Goal: Transaction & Acquisition: Obtain resource

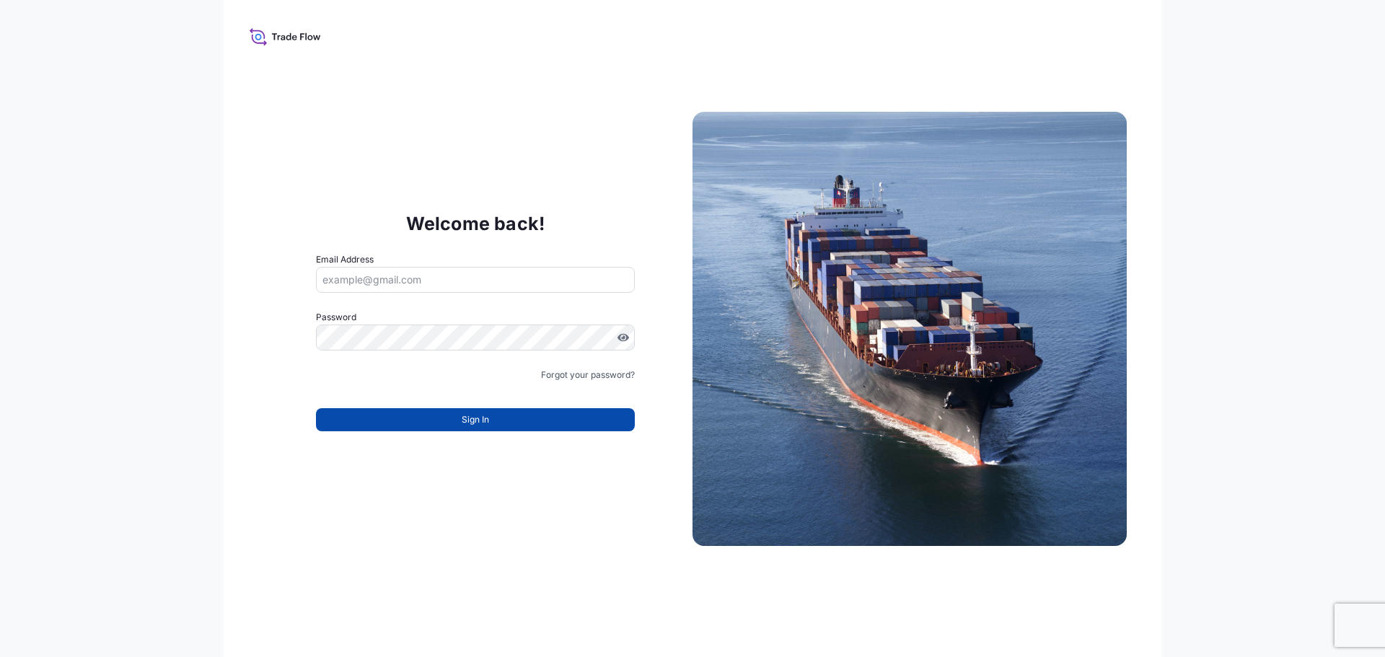
type input "[EMAIL_ADDRESS][DOMAIN_NAME]"
click at [449, 419] on button "Sign In" at bounding box center [475, 419] width 319 height 23
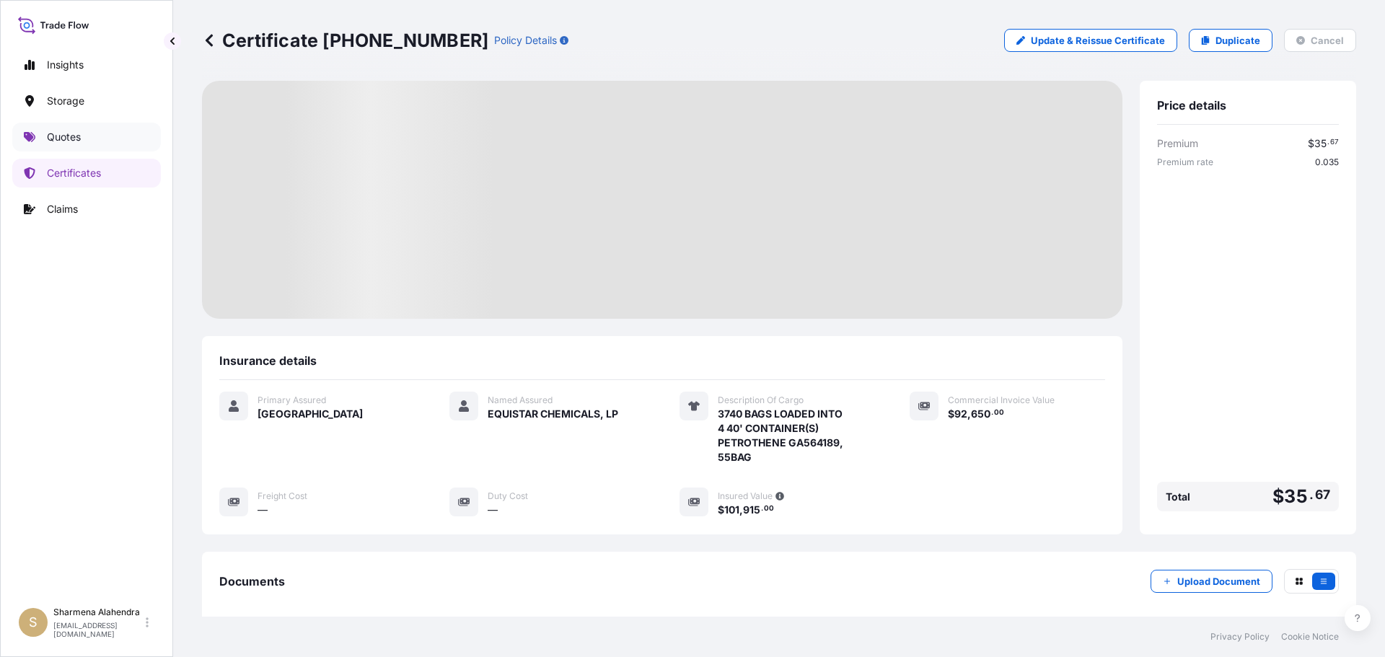
click at [74, 136] on p "Quotes" at bounding box center [64, 137] width 34 height 14
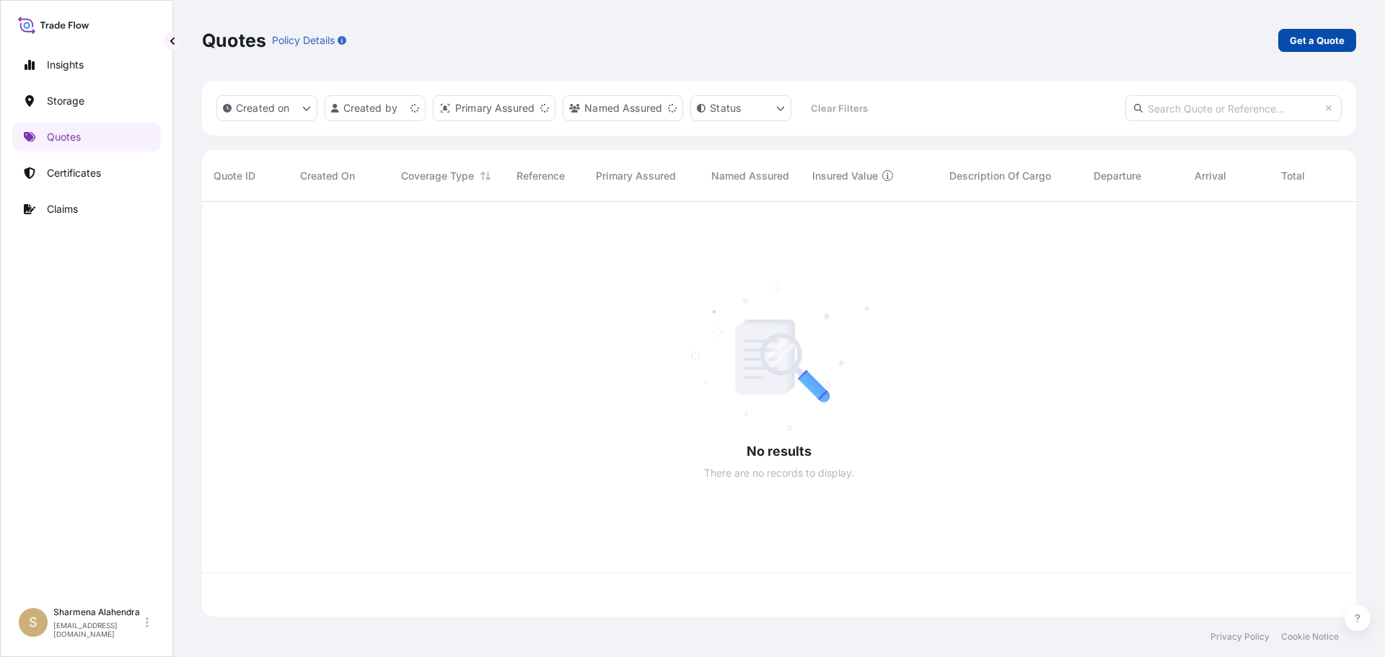
scroll to position [412, 1143]
click at [1340, 40] on p "Get a Quote" at bounding box center [1317, 40] width 55 height 14
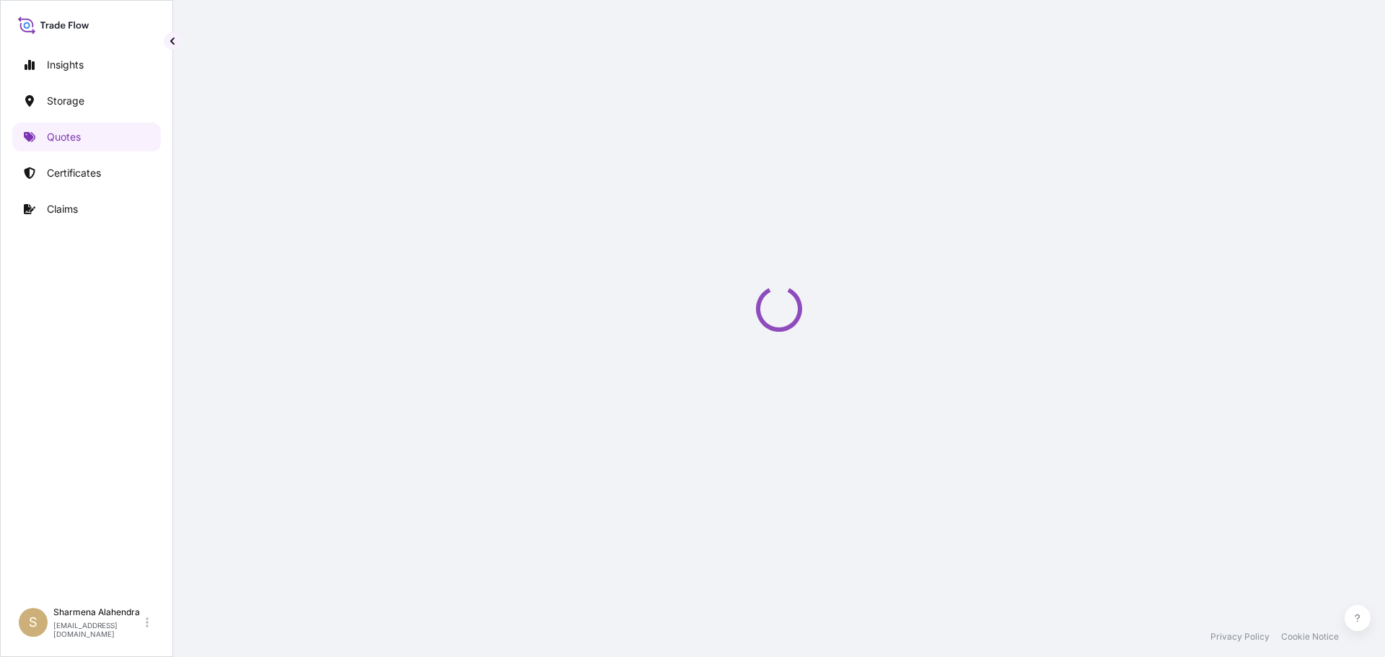
scroll to position [23, 0]
select select "Water"
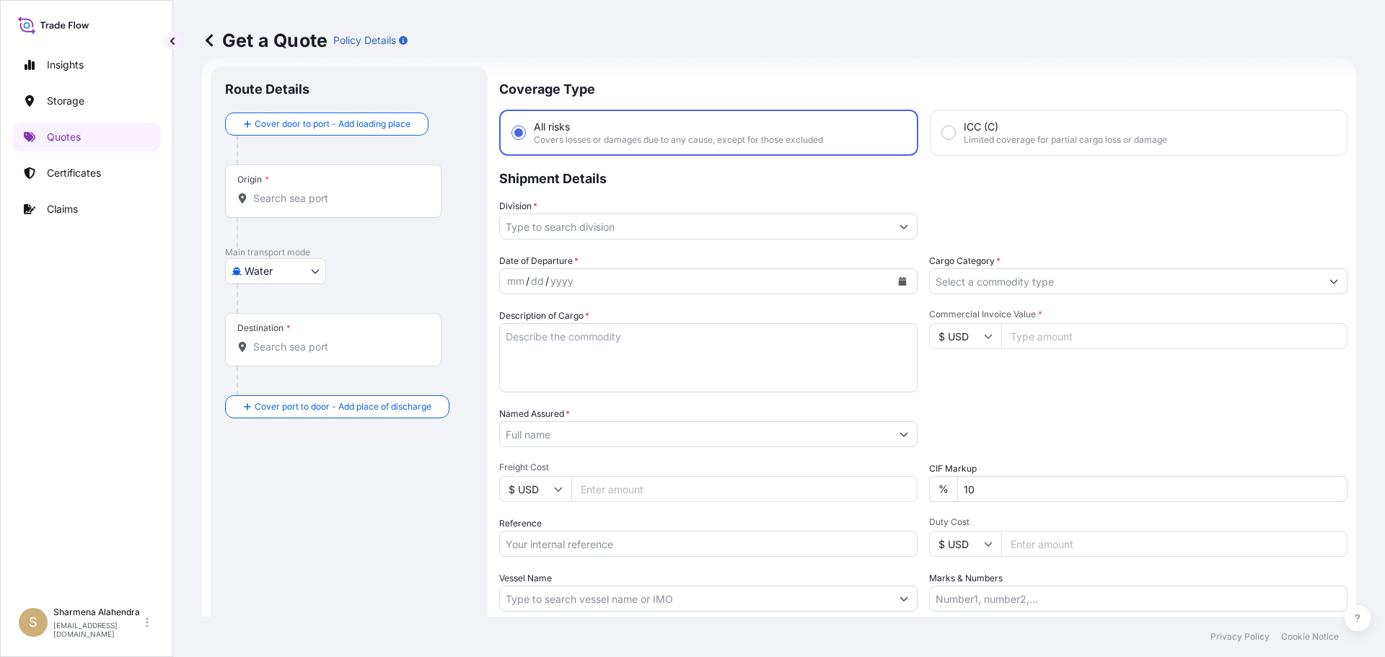
click at [683, 80] on div "Get a Quote Policy Details" at bounding box center [779, 40] width 1154 height 81
click at [341, 200] on input "Origin *" at bounding box center [338, 198] width 170 height 14
paste input "[GEOGRAPHIC_DATA], [GEOGRAPHIC_DATA]"
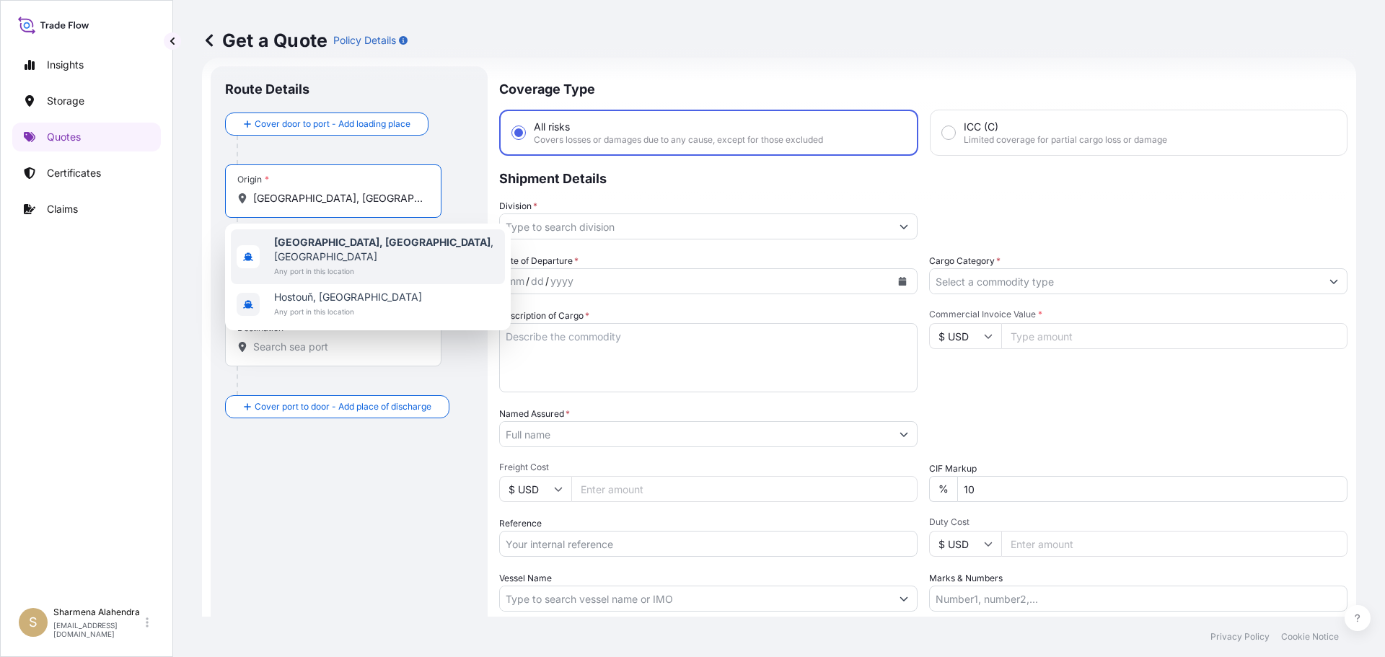
click at [293, 264] on span "Any port in this location" at bounding box center [386, 271] width 225 height 14
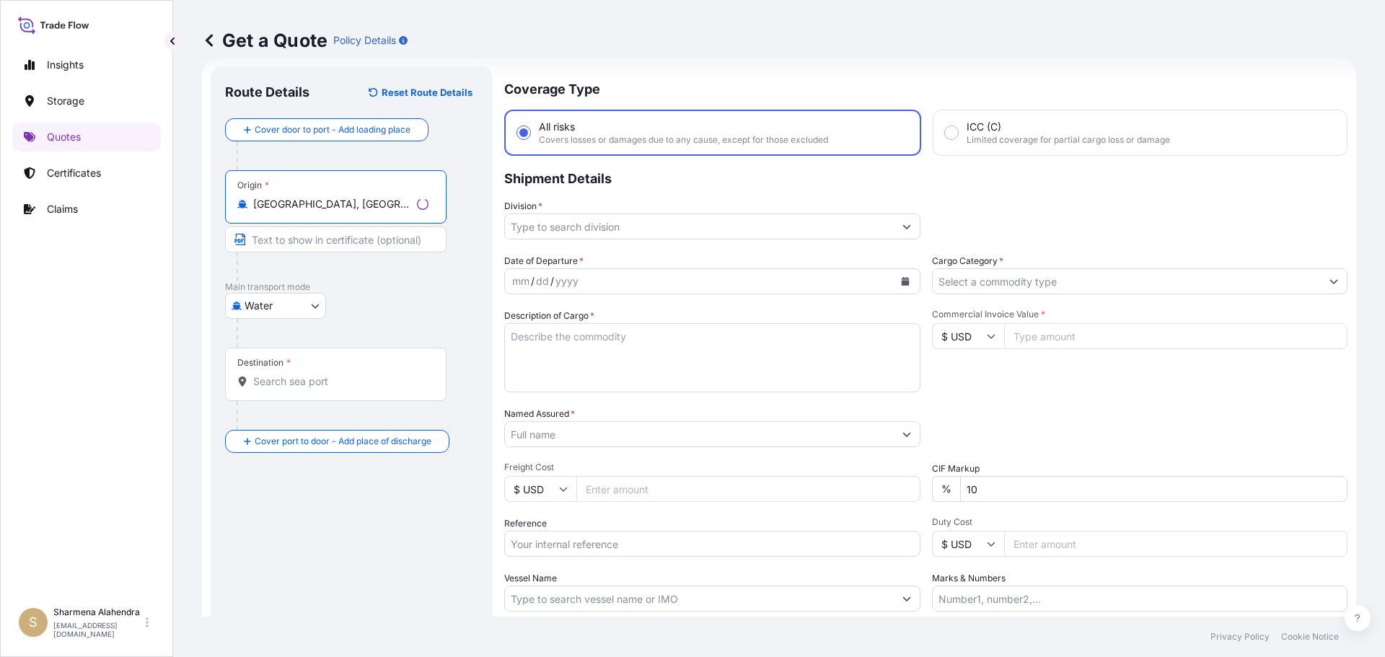
type input "[GEOGRAPHIC_DATA], [GEOGRAPHIC_DATA], [GEOGRAPHIC_DATA]"
click at [767, 74] on div "Get a Quote Policy Details" at bounding box center [779, 40] width 1154 height 81
click at [313, 386] on input "Destination *" at bounding box center [338, 381] width 170 height 14
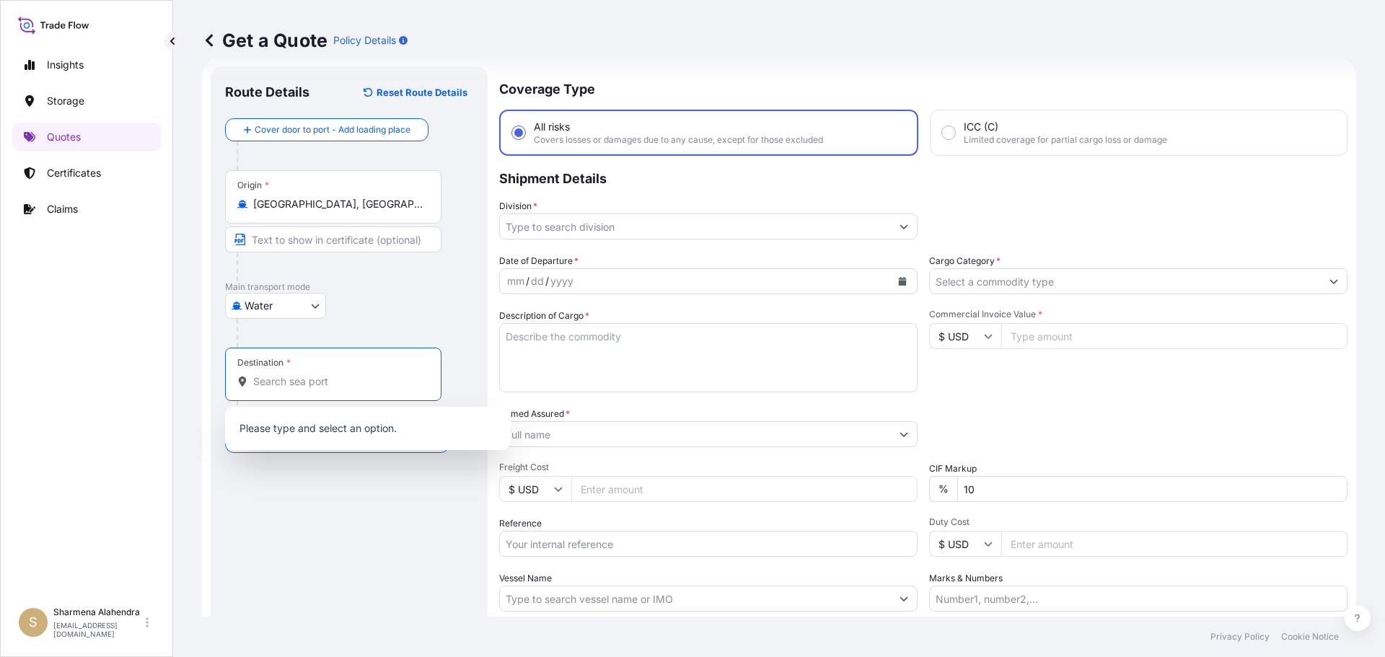
paste input "MANAUS, [GEOGRAPHIC_DATA]"
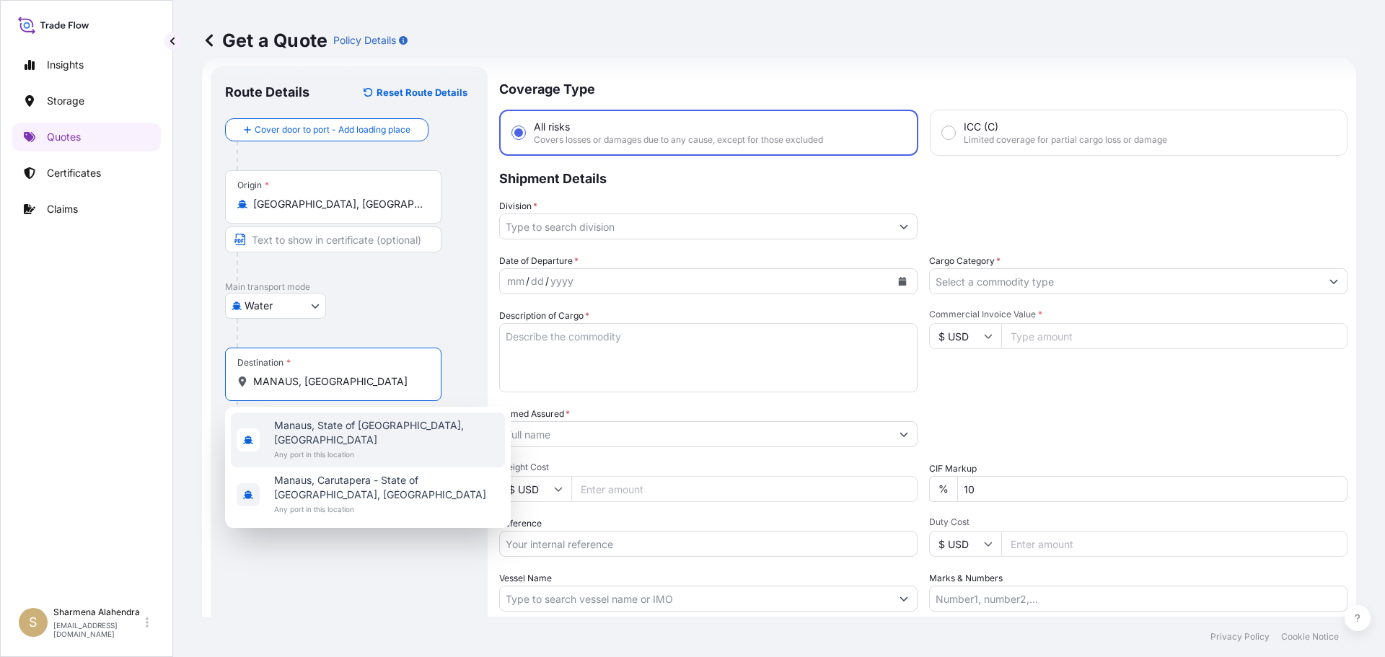
click at [307, 432] on span "Manaus, State of [GEOGRAPHIC_DATA], [GEOGRAPHIC_DATA]" at bounding box center [386, 432] width 225 height 29
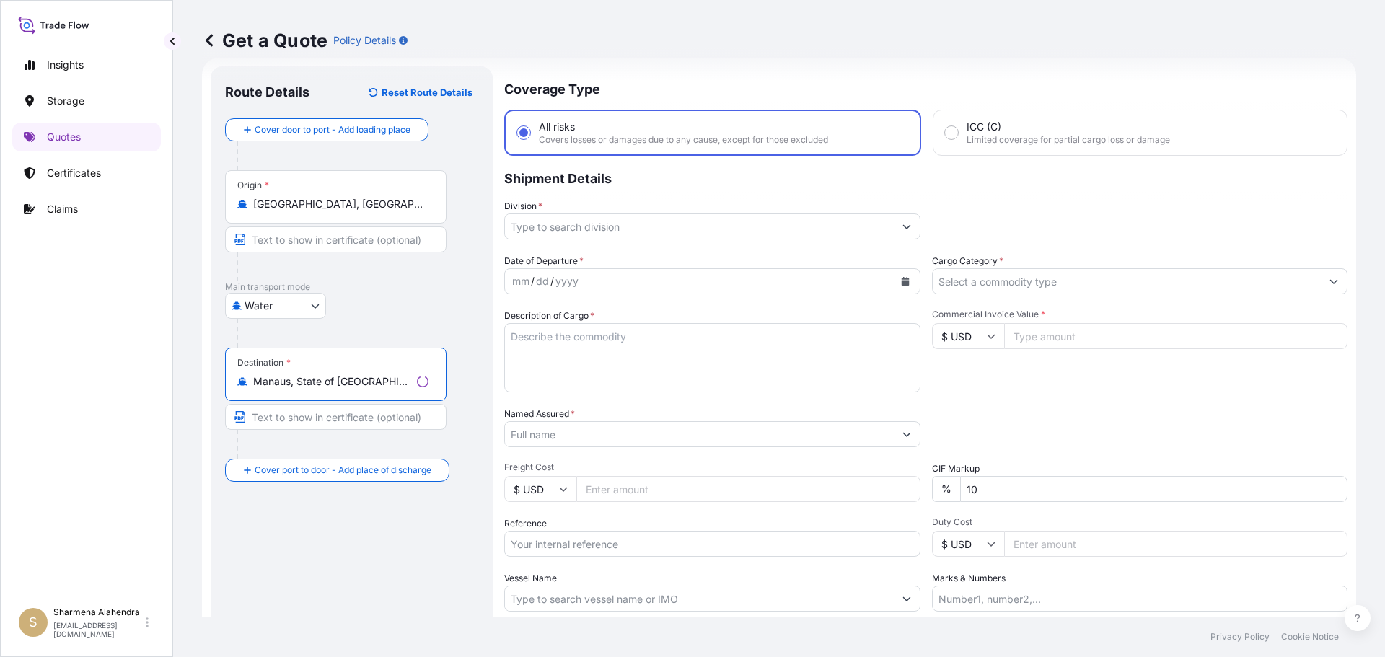
type input "Manaus, State of [GEOGRAPHIC_DATA], [GEOGRAPHIC_DATA]"
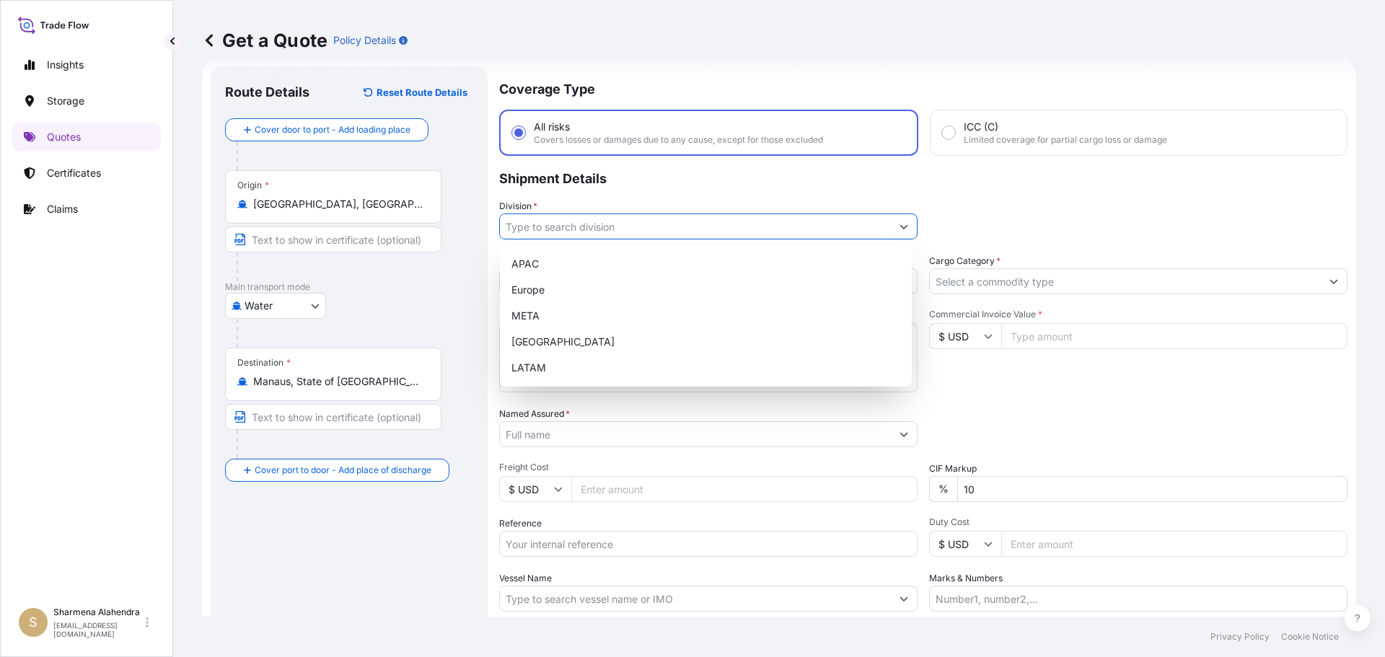
click at [646, 228] on input "Division *" at bounding box center [695, 227] width 391 height 26
click at [544, 274] on div "APAC" at bounding box center [706, 264] width 400 height 26
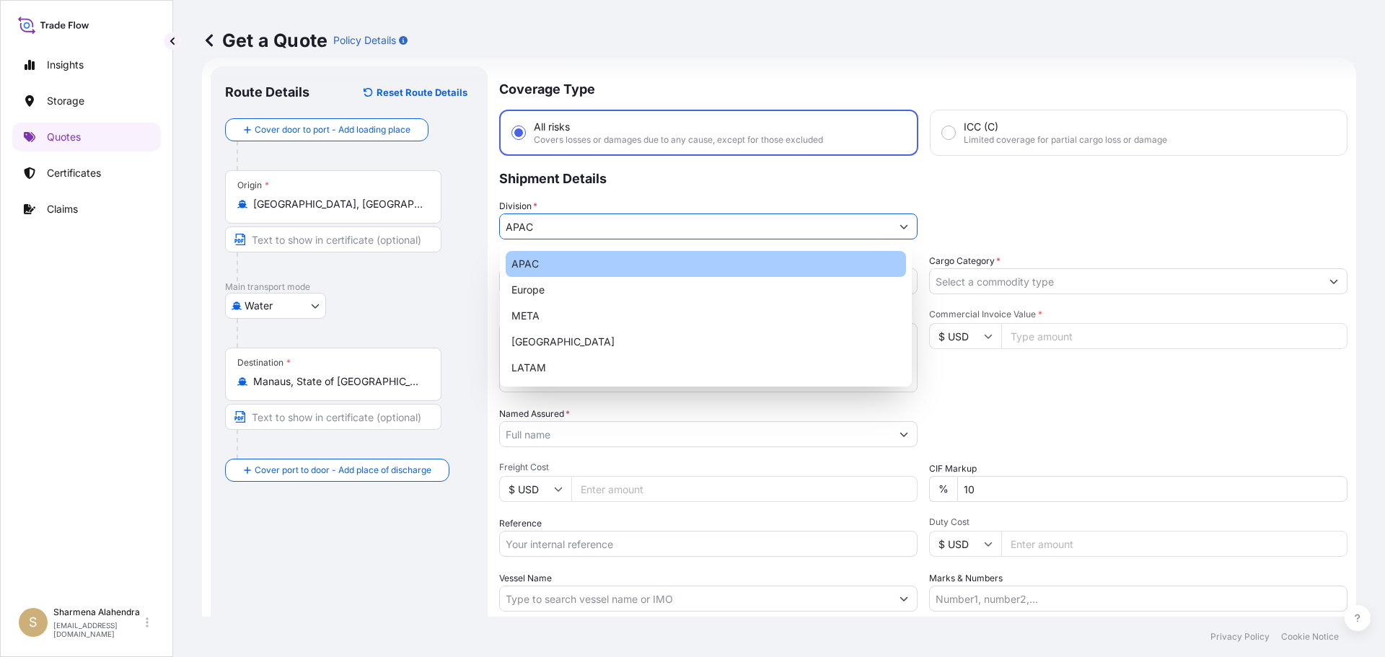
type input "APAC"
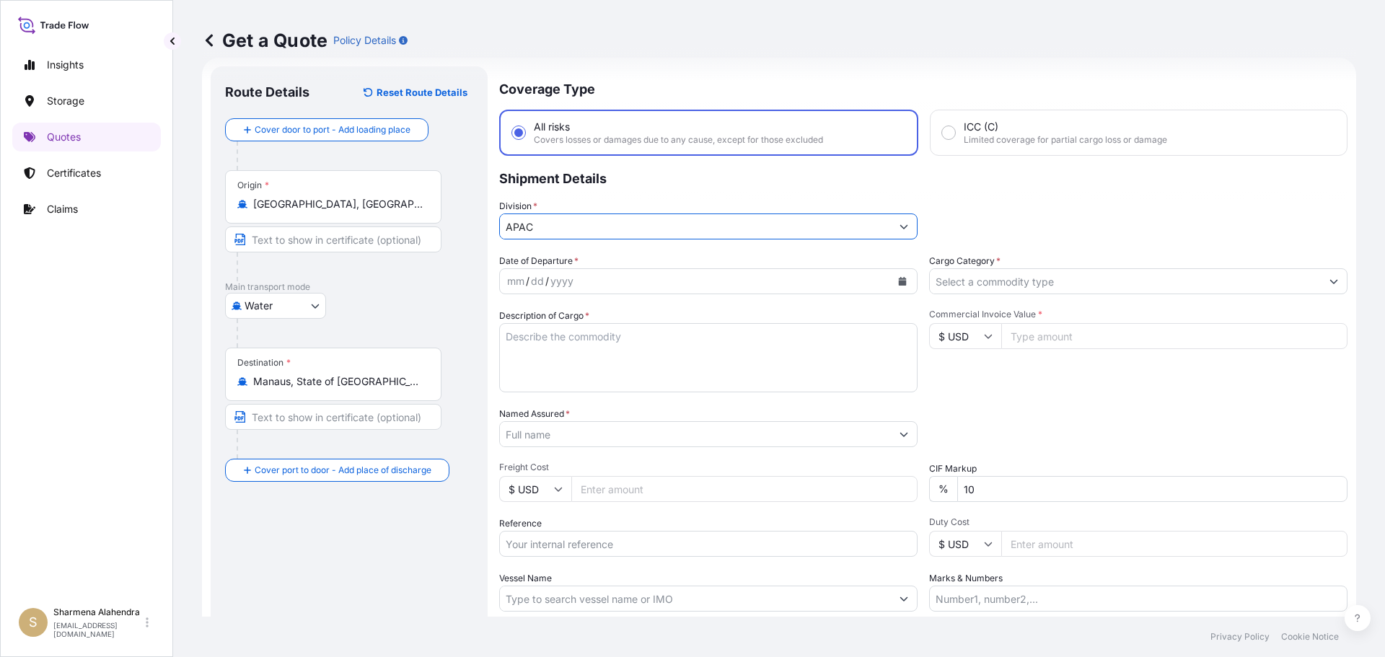
click at [899, 282] on icon "Calendar" at bounding box center [903, 281] width 8 height 9
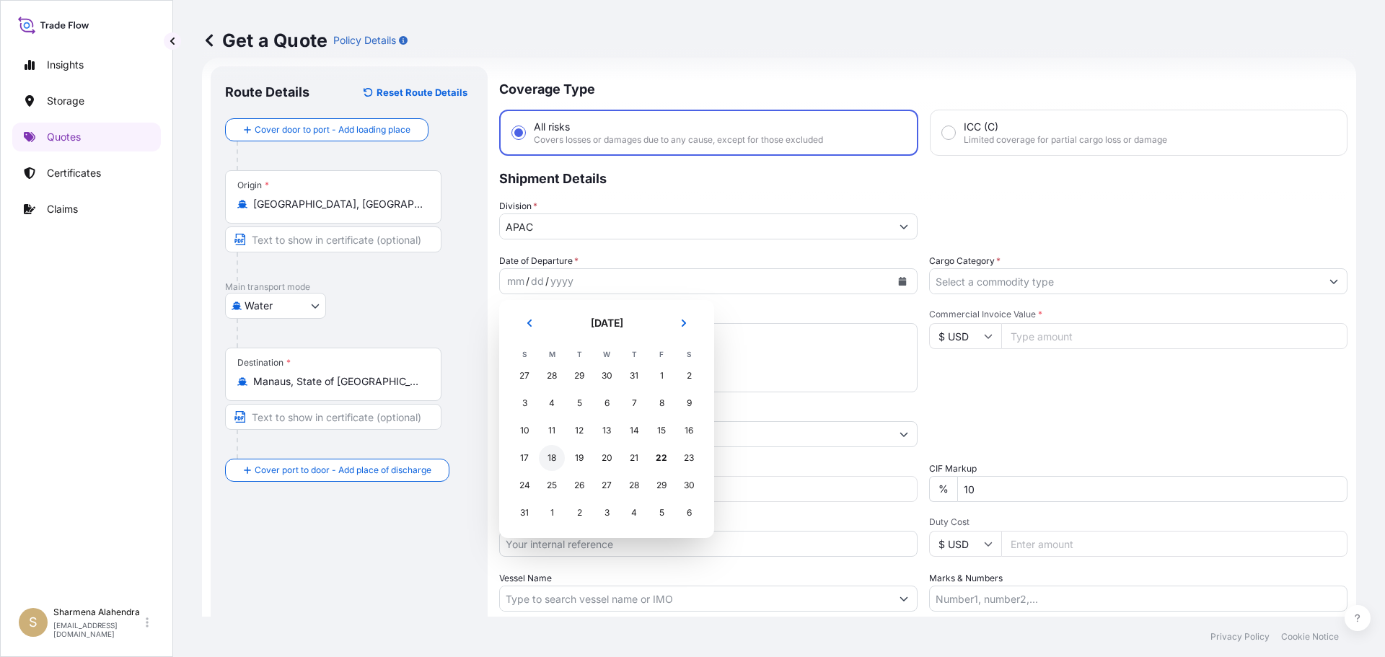
click at [551, 456] on div "18" at bounding box center [552, 458] width 26 height 26
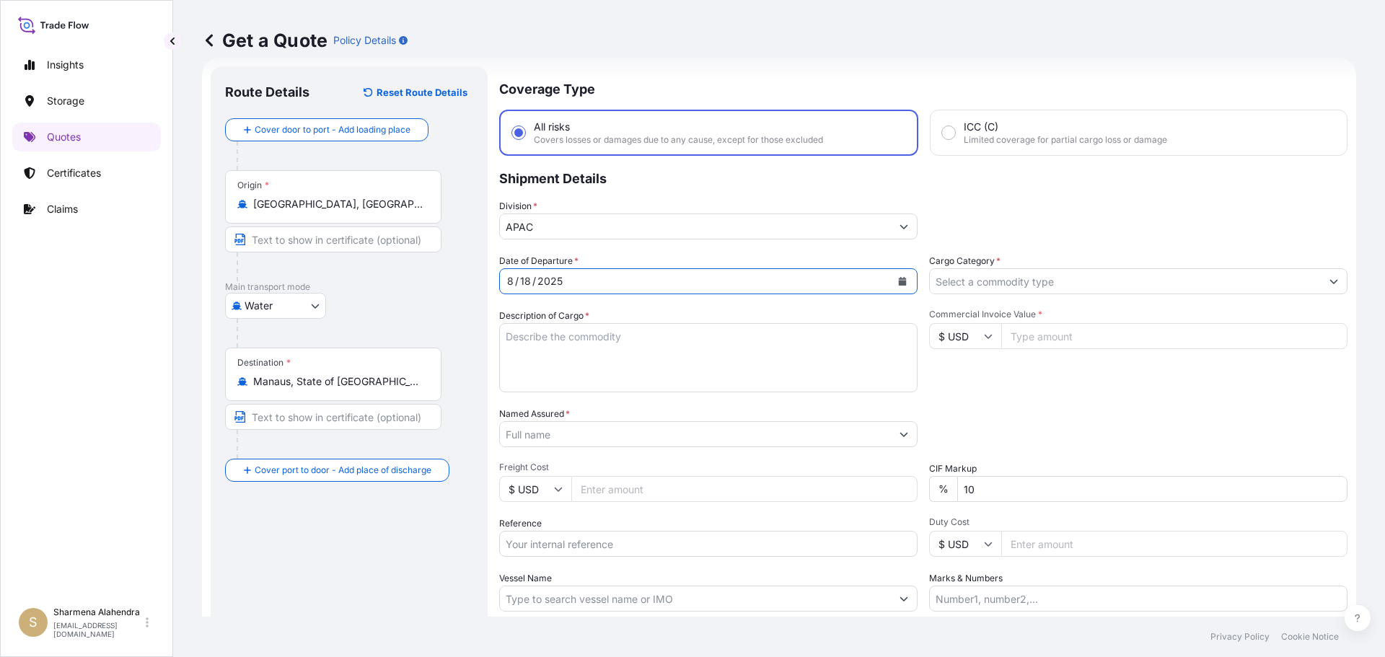
click at [573, 366] on textarea "Description of Cargo *" at bounding box center [708, 357] width 418 height 69
click at [743, 362] on textarea "Description of Cargo *" at bounding box center [708, 357] width 418 height 69
paste textarea "BAGS LOADED ONTO 34 PALLETS LOADED INTO 2 40' CONTAINER(S) PETROTHENE NA321210,…"
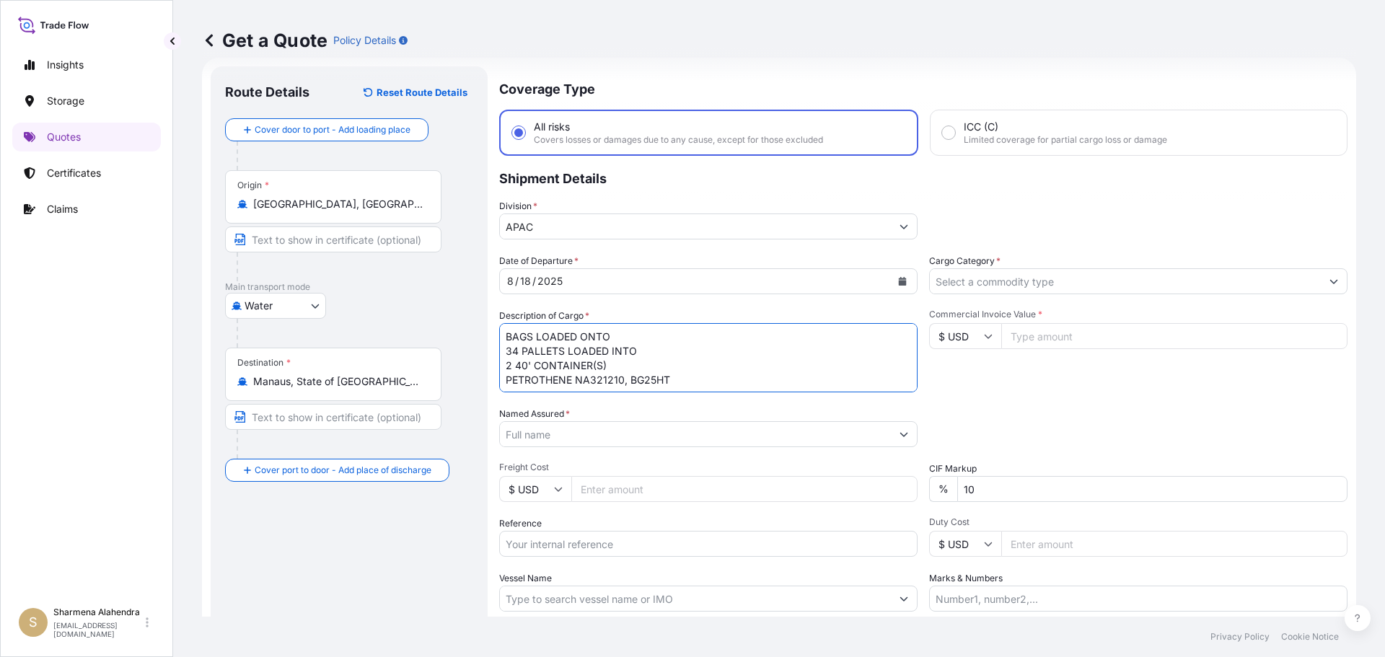
click at [506, 335] on textarea "BAGS LOADED ONTO 34 PALLETS LOADED INTO 2 40' CONTAINER(S) PETROTHENE NA321210,…" at bounding box center [708, 357] width 418 height 69
type textarea "1870 BAGS LOADED ONTO 34 PALLETS LOADED INTO 2 40' CONTAINER(S) PETROTHENE NA32…"
click at [747, 436] on input "Named Assured *" at bounding box center [695, 434] width 391 height 26
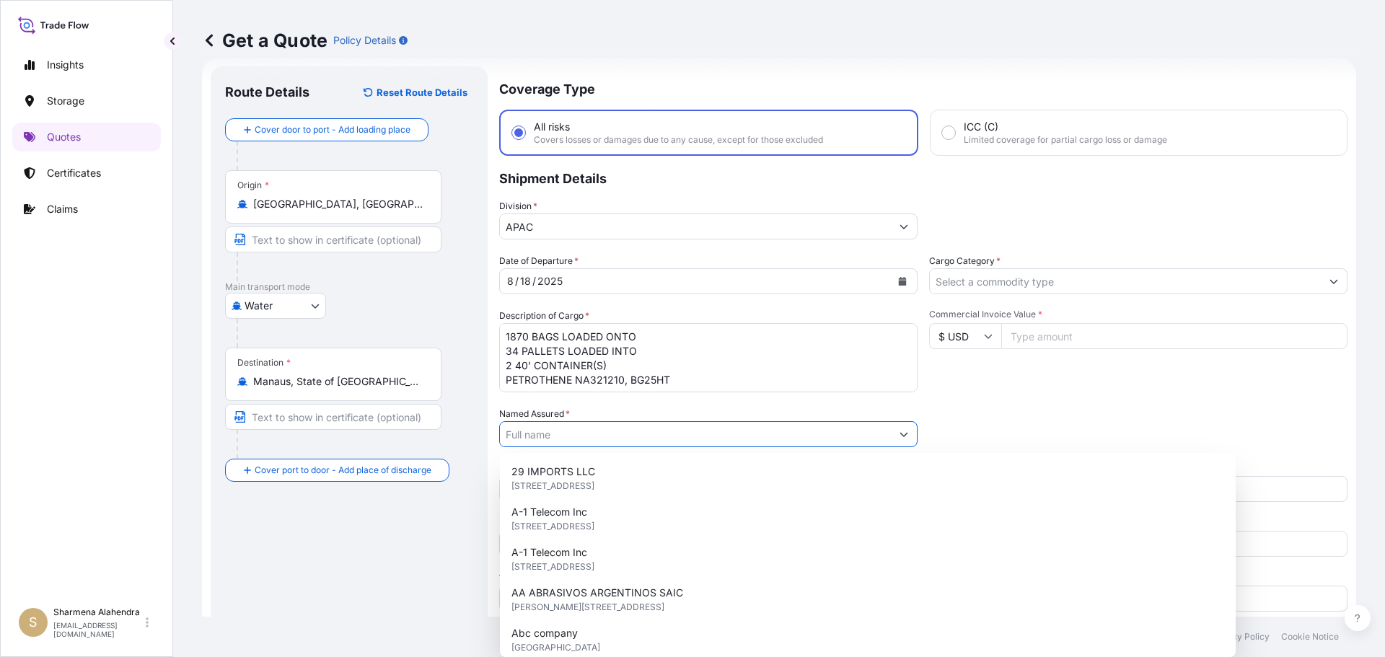
paste input "EQUISTAR CHEMICALS, LP"
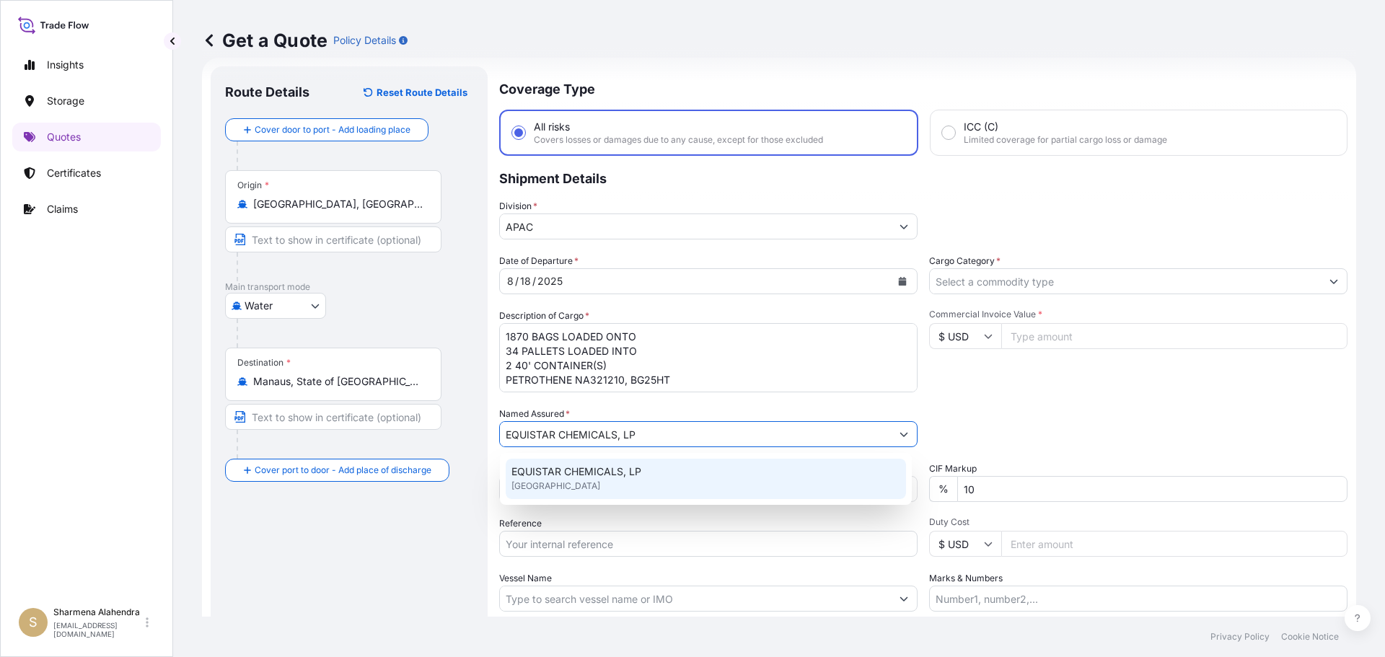
click at [605, 486] on div "EQUISTAR CHEMICALS, LP [GEOGRAPHIC_DATA]" at bounding box center [706, 479] width 400 height 40
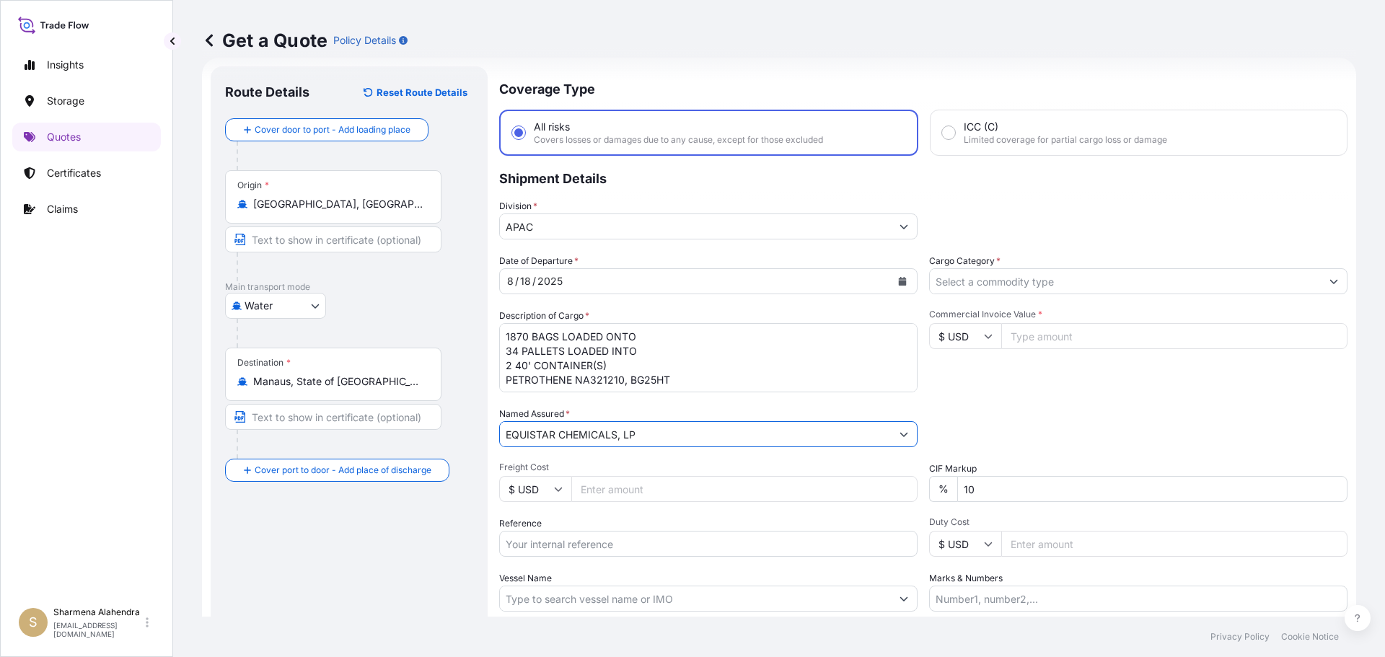
type input "EQUISTAR CHEMICALS, LP"
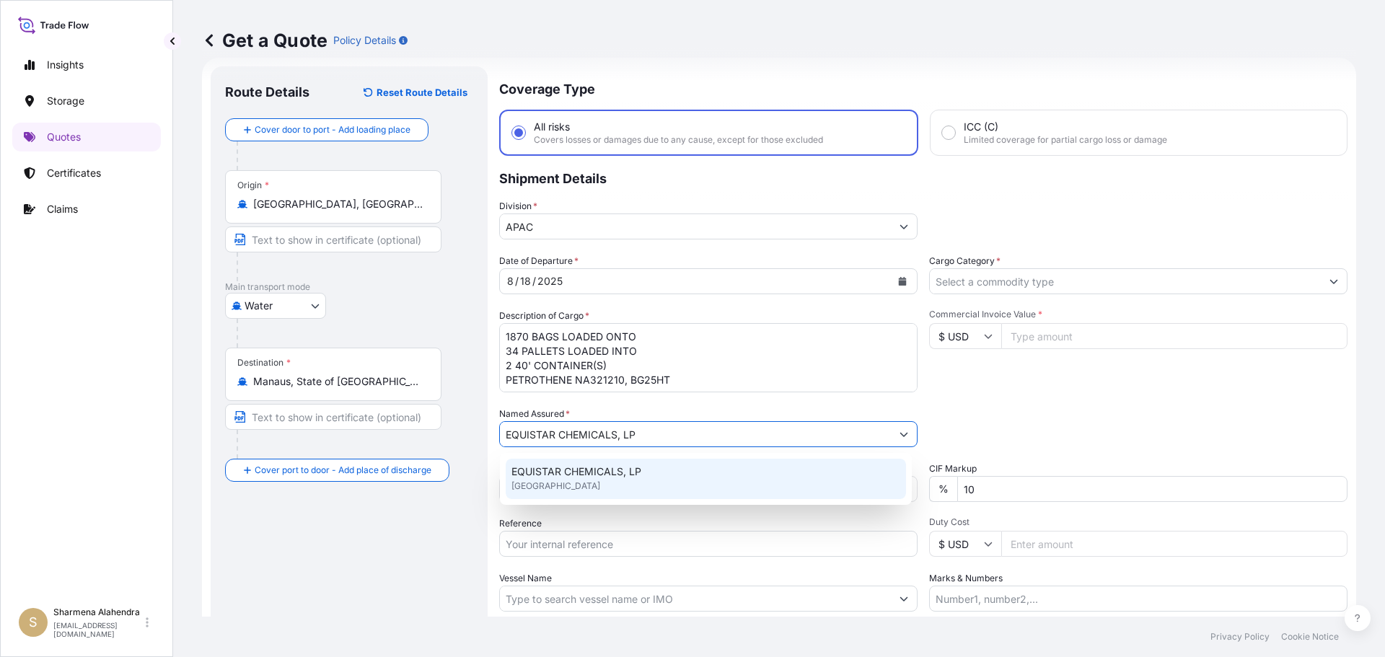
click at [576, 539] on input "Reference" at bounding box center [708, 544] width 418 height 26
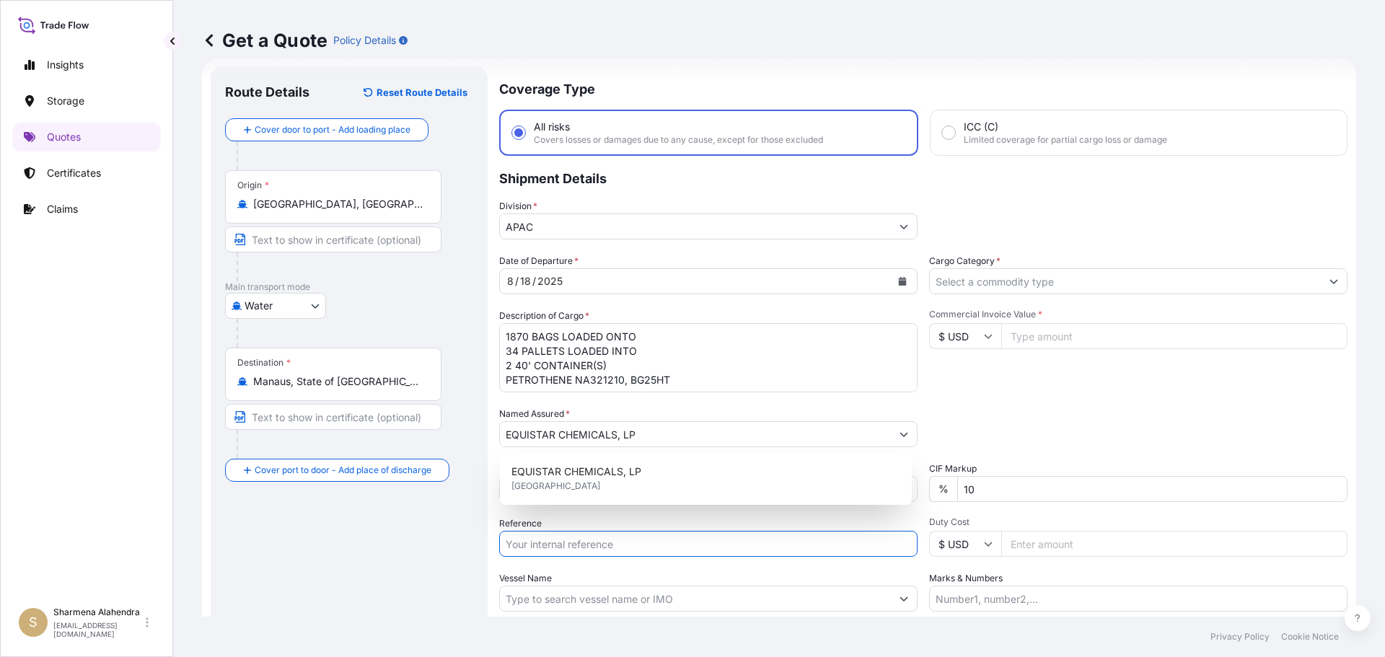
paste input "10420839921"
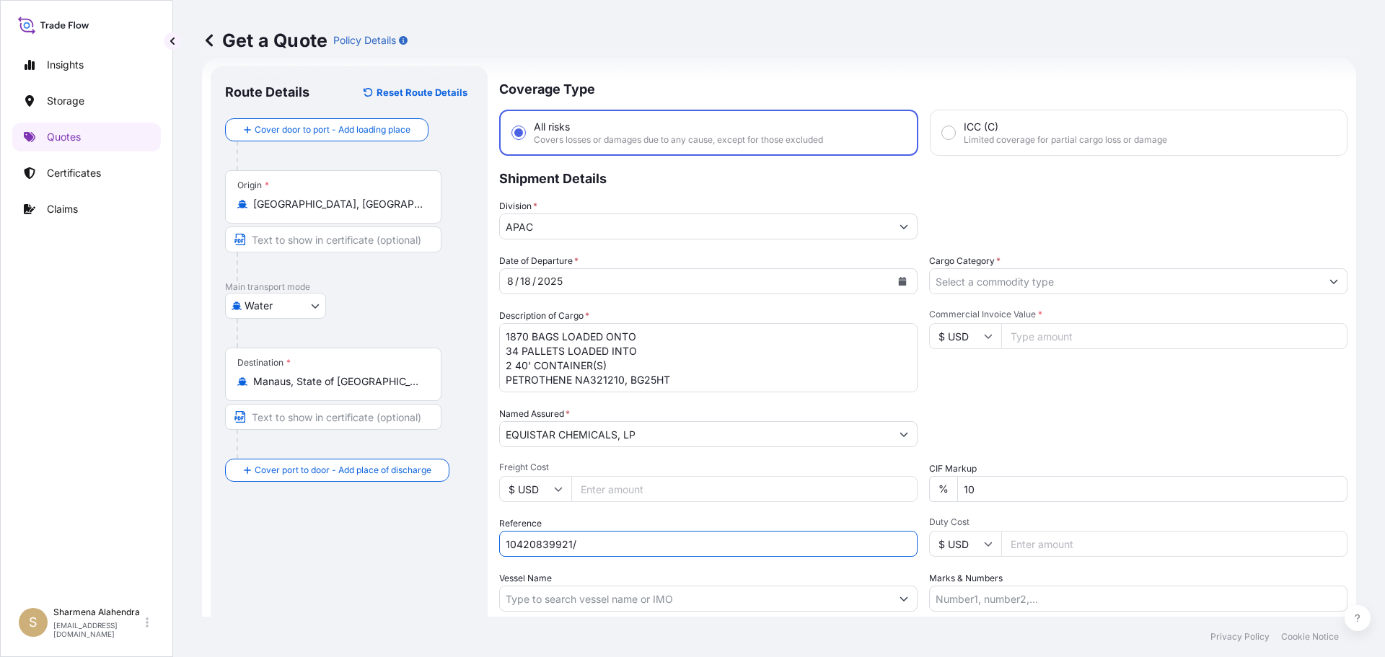
paste input "5013178206"
type input "10420839921/5013178206"
click at [591, 589] on input "Vessel Name" at bounding box center [695, 599] width 391 height 26
click at [723, 598] on input "Vessel Name" at bounding box center [695, 599] width 391 height 26
paste input "CMA CGM BERLIOZ"
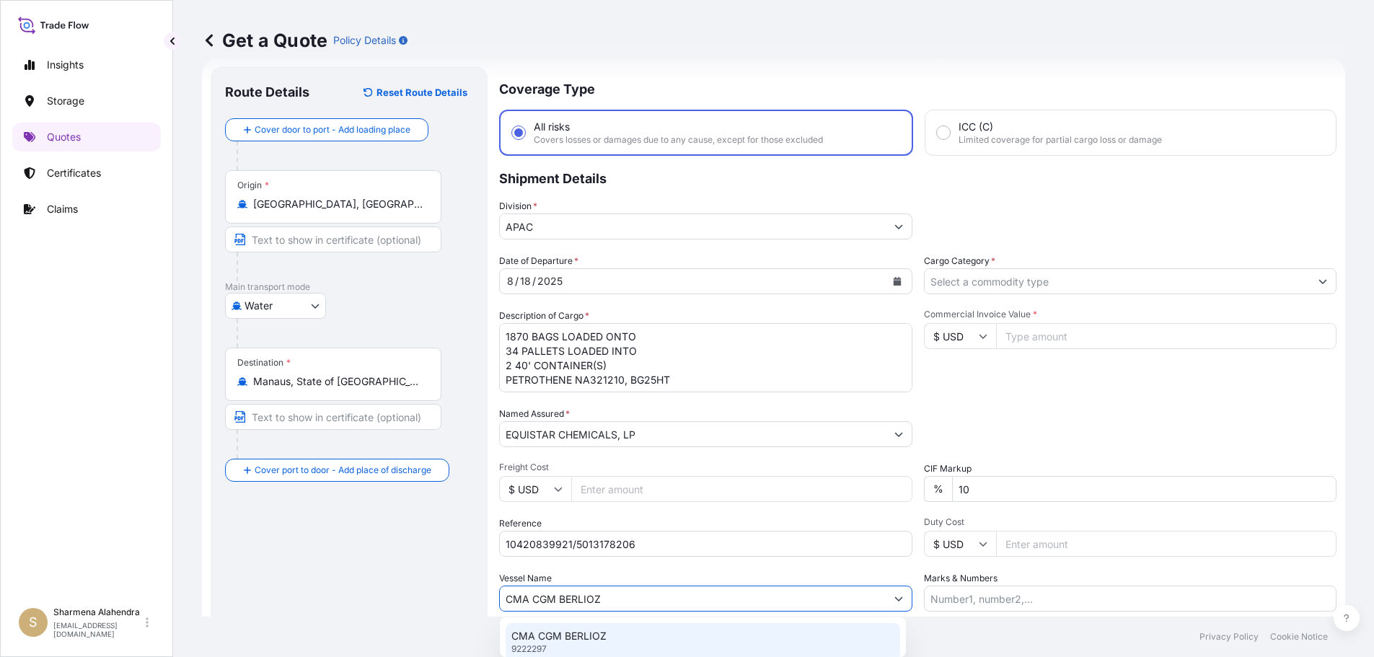
click at [587, 630] on p "CMA CGM BERLIOZ" at bounding box center [558, 636] width 95 height 14
type input "CMA CGM BERLIOZ"
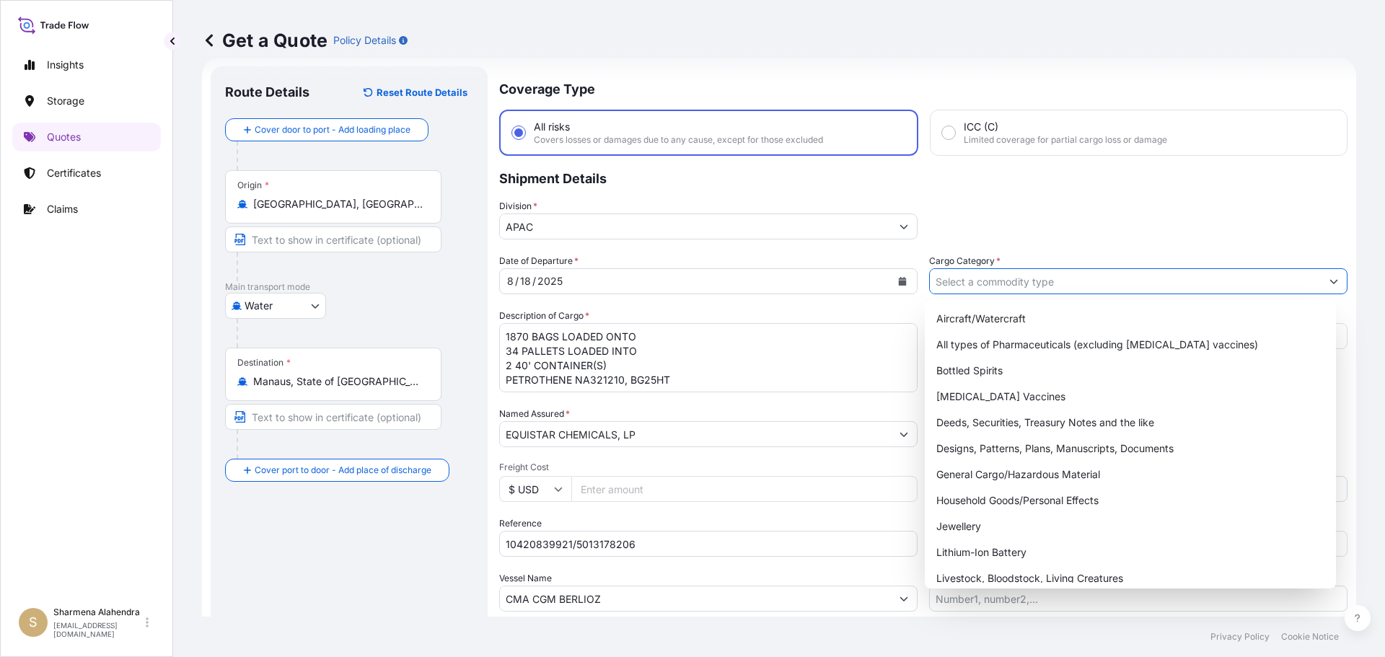
click at [1101, 277] on input "Cargo Category *" at bounding box center [1125, 281] width 391 height 26
click at [966, 479] on div "General Cargo/Hazardous Material" at bounding box center [1131, 475] width 400 height 26
type input "General Cargo/Hazardous Material"
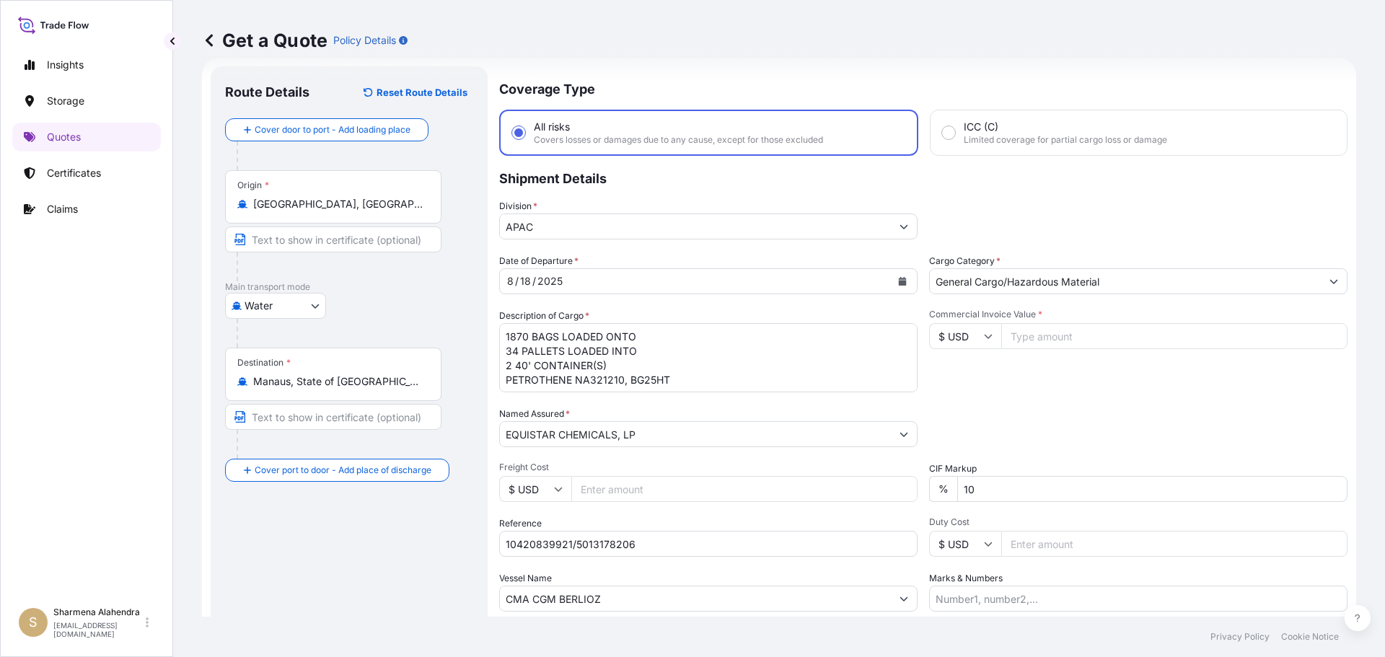
drag, startPoint x: 91, startPoint y: 448, endPoint x: 246, endPoint y: 504, distance: 164.8
click at [91, 448] on div "Insights Storage Quotes Certificates Claims" at bounding box center [86, 319] width 149 height 563
click at [1092, 334] on input "Commercial Invoice Value *" at bounding box center [1174, 336] width 346 height 26
paste input "47812.50"
type input "47812.51"
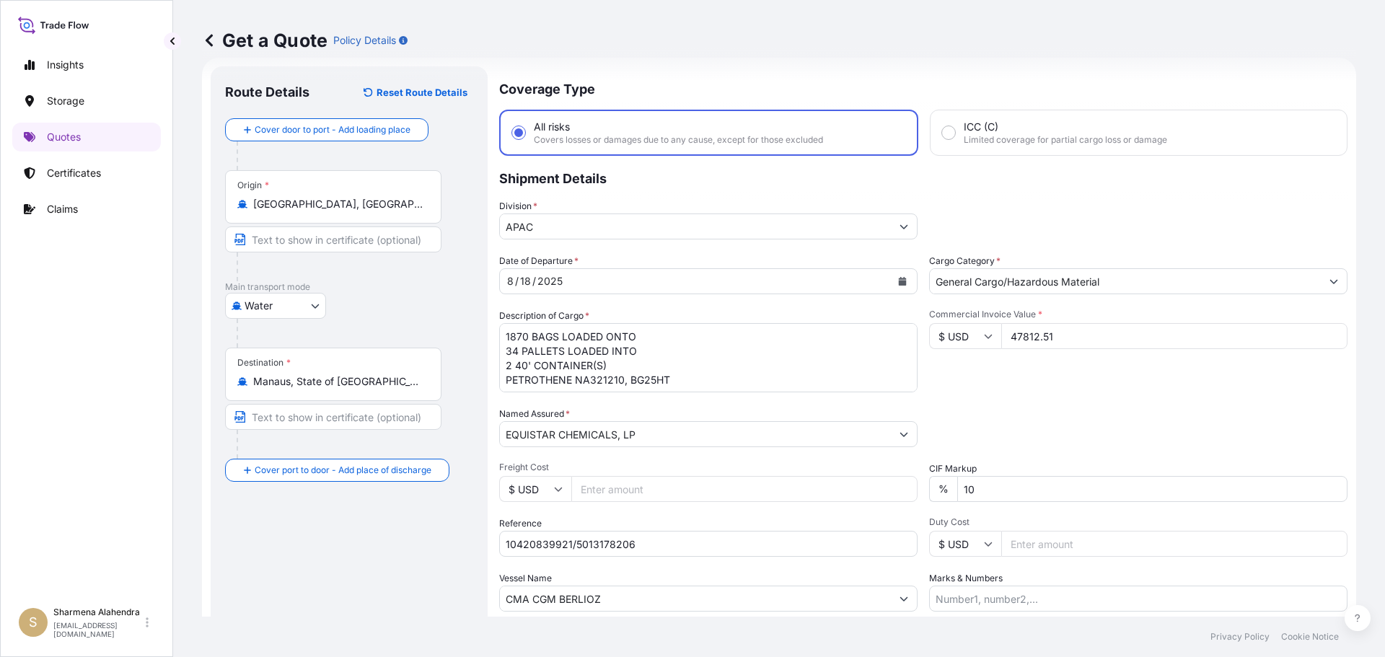
click at [1109, 449] on div "Date of Departure * [DATE] Cargo Category * General Cargo/Hazardous Material De…" at bounding box center [923, 433] width 848 height 358
click at [1042, 400] on div "Date of Departure * [DATE] Cargo Category * General Cargo/Hazardous Material De…" at bounding box center [923, 433] width 848 height 358
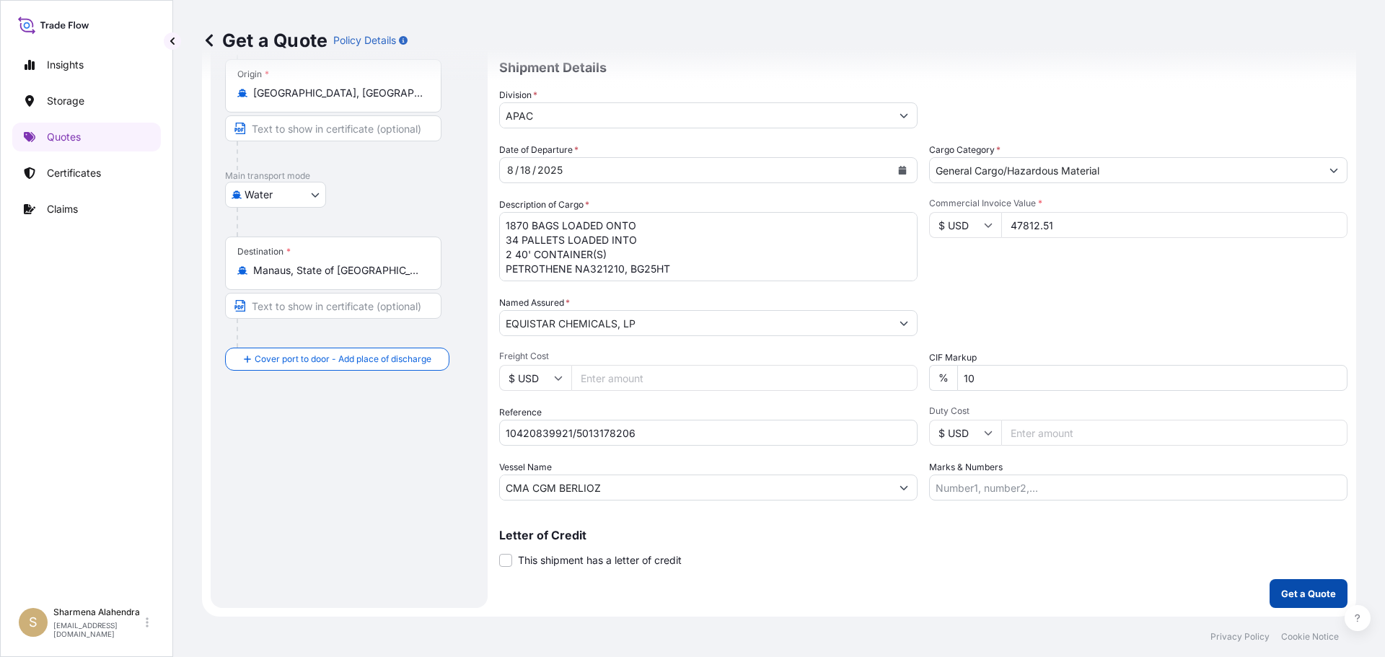
click at [1281, 592] on p "Get a Quote" at bounding box center [1308, 594] width 55 height 14
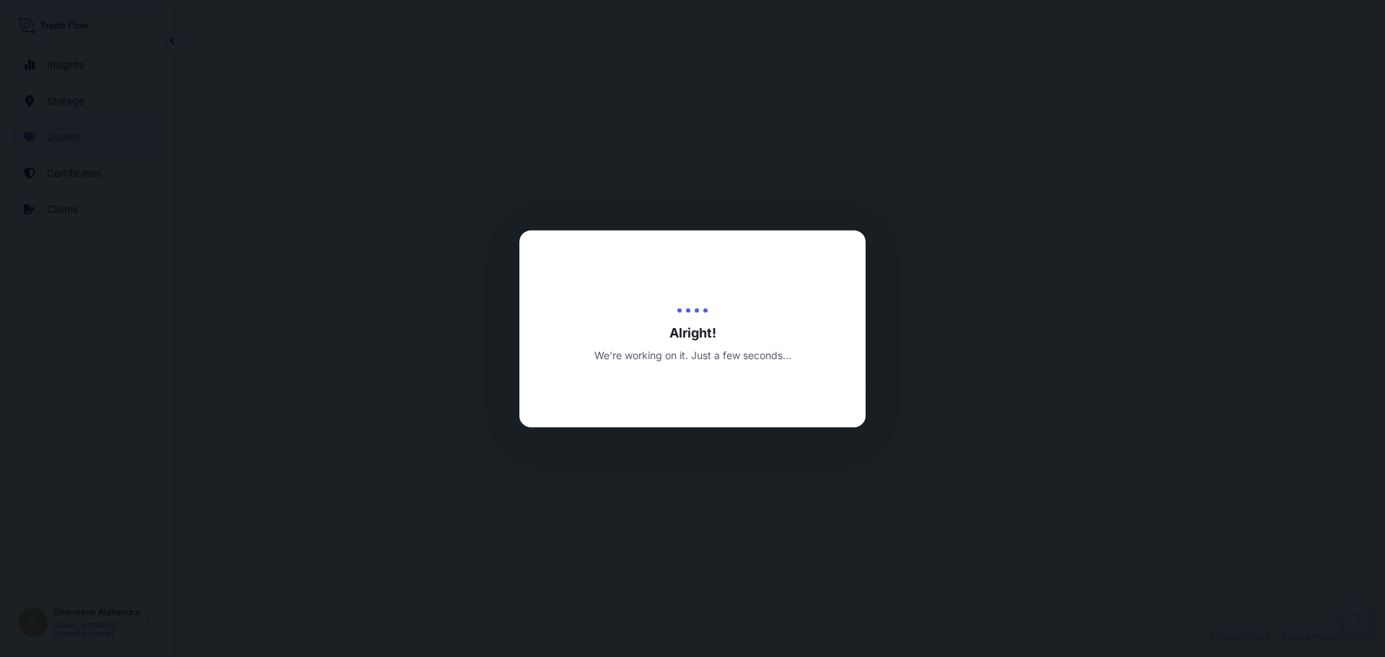
select select "Water"
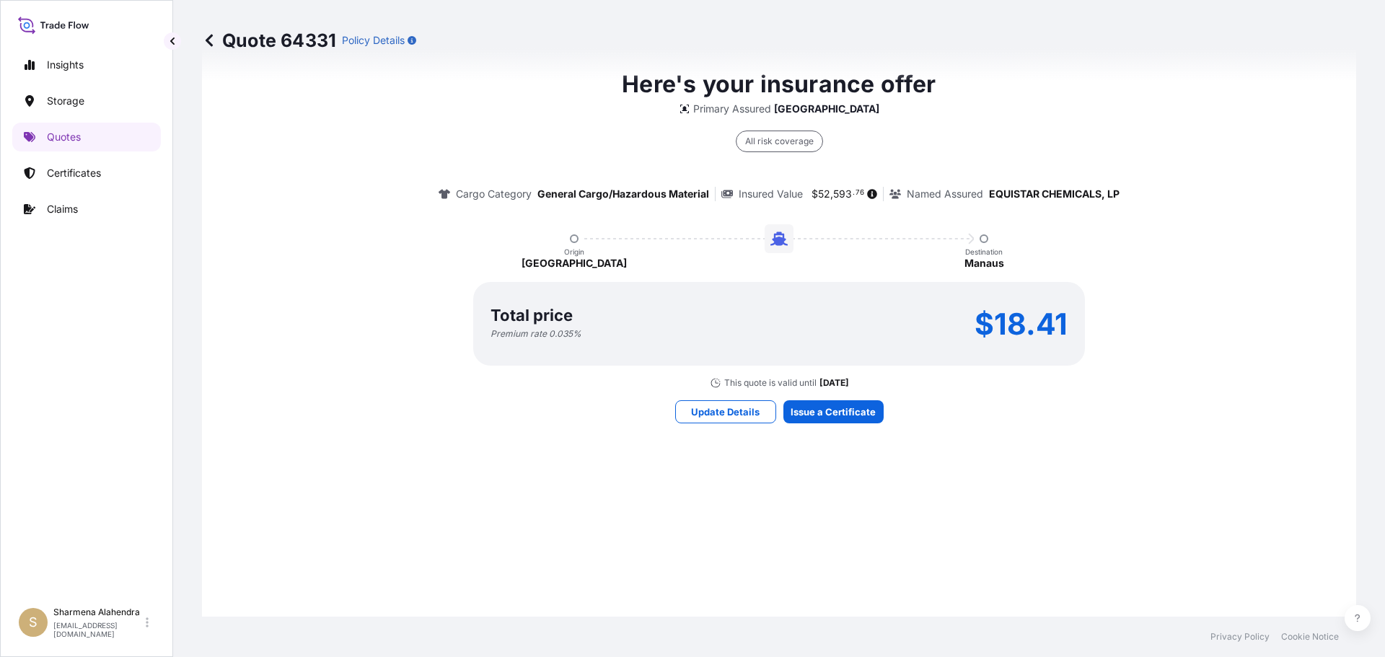
scroll to position [1126, 0]
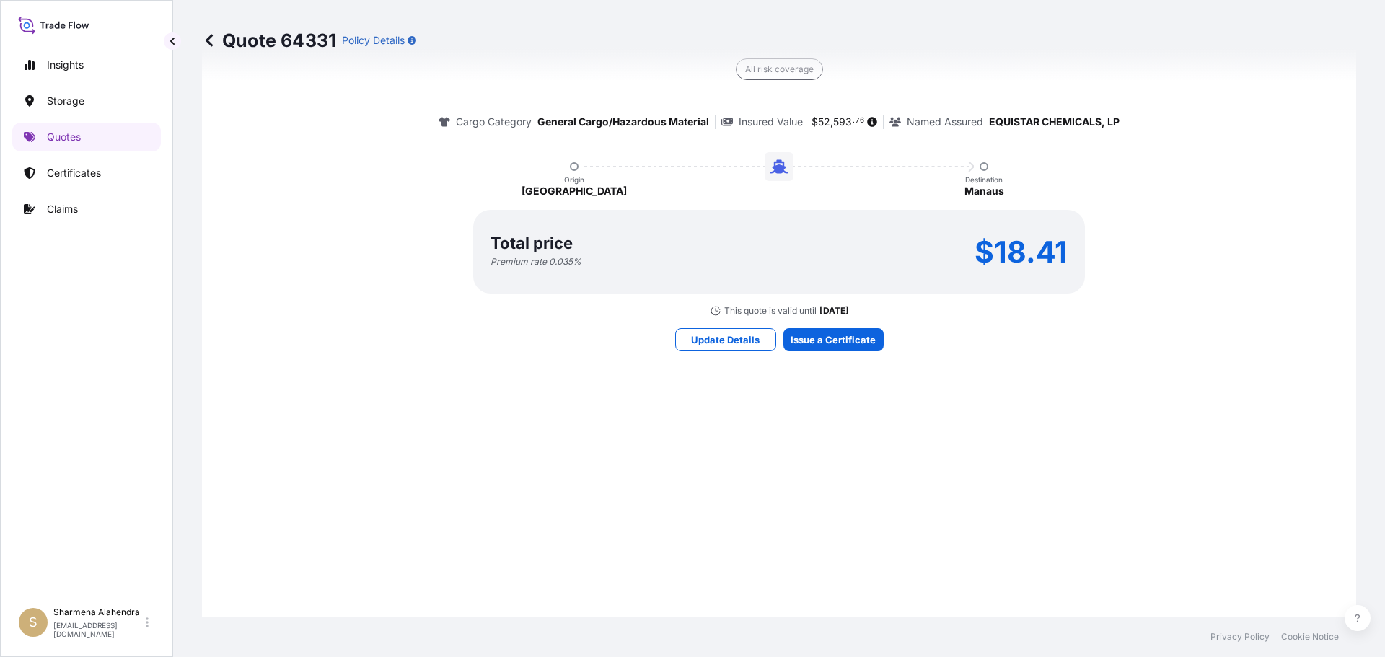
click at [807, 485] on div "Here's your insurance offer Primary Assured Malaysia All risk coverage Cargo Ca…" at bounding box center [779, 172] width 1114 height 1027
click at [807, 417] on div "Here's your insurance offer Primary Assured Malaysia All risk coverage Cargo Ca…" at bounding box center [779, 172] width 1114 height 1027
click at [823, 413] on div "Here's your insurance offer Primary Assured Malaysia All risk coverage Cargo Ca…" at bounding box center [779, 172] width 1114 height 1027
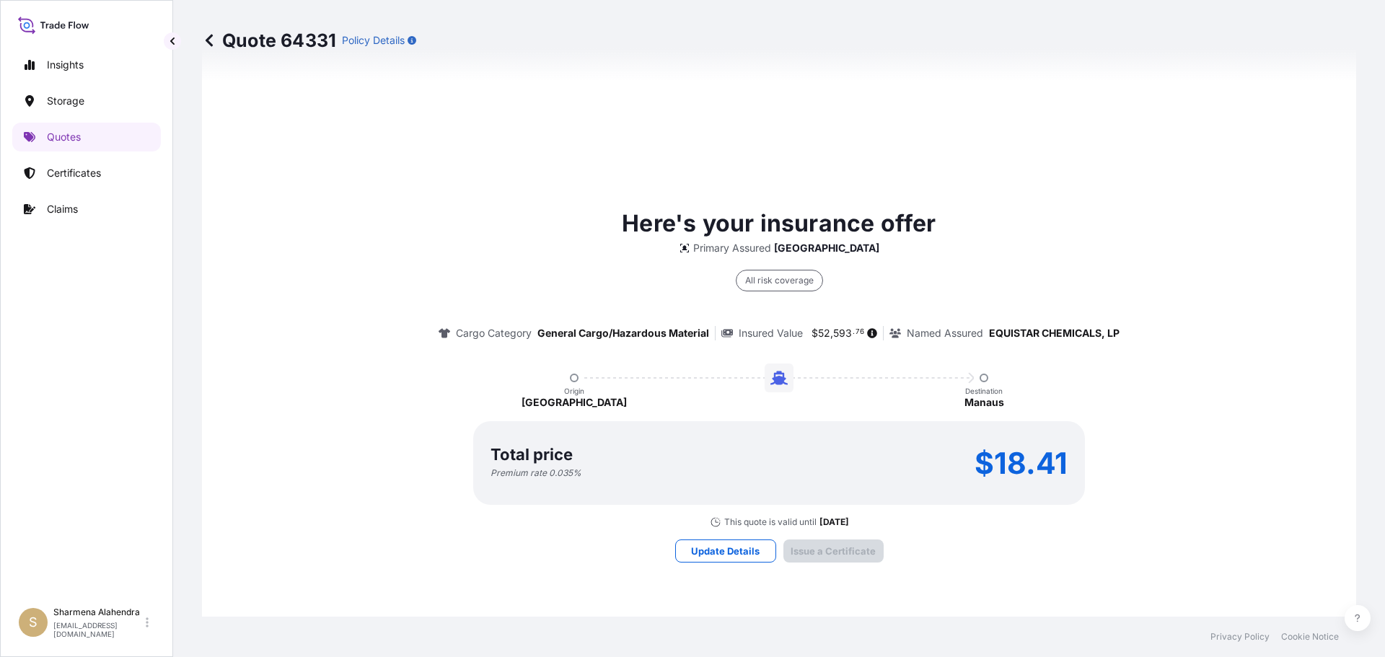
scroll to position [2063, 0]
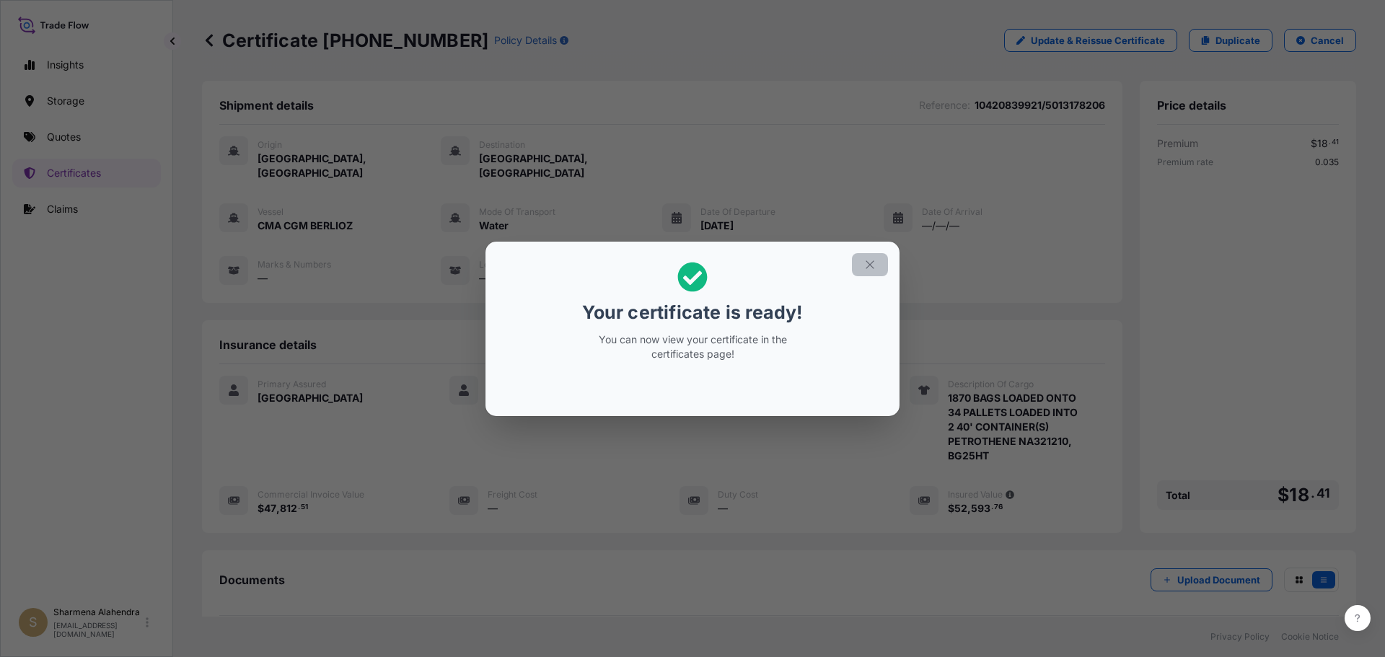
click at [873, 263] on icon "button" at bounding box center [870, 264] width 13 height 13
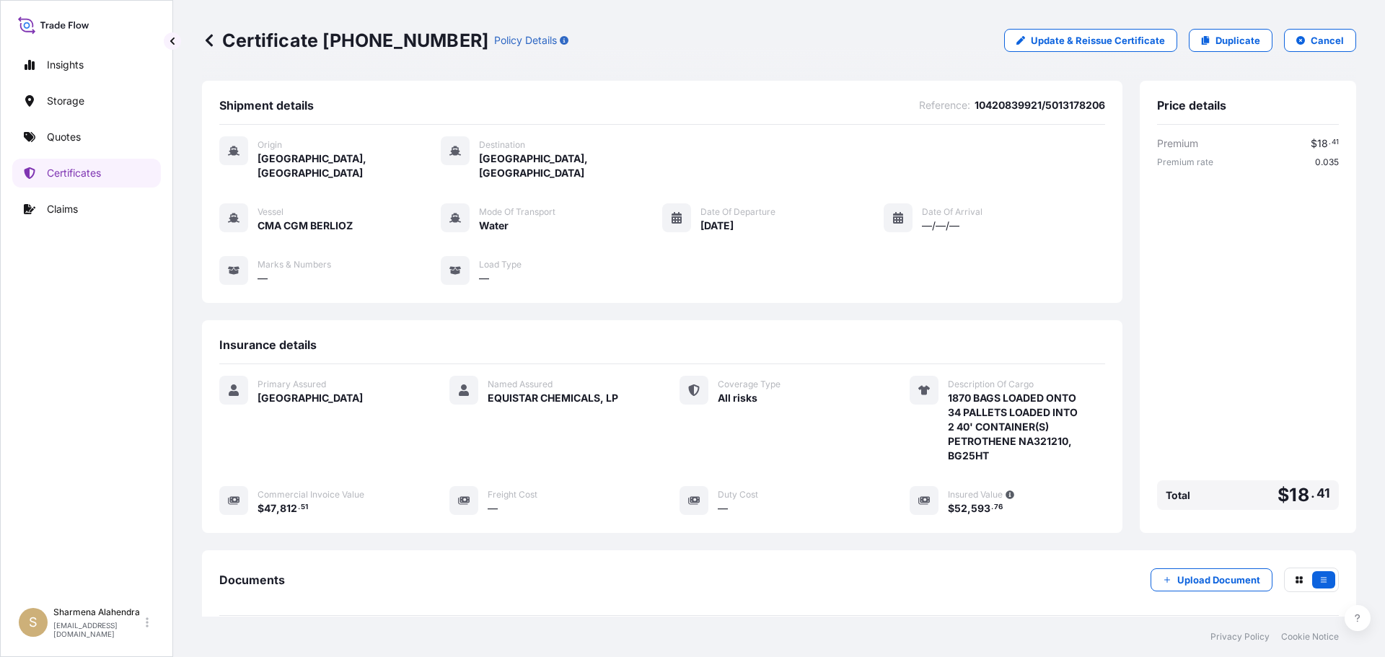
scroll to position [144, 0]
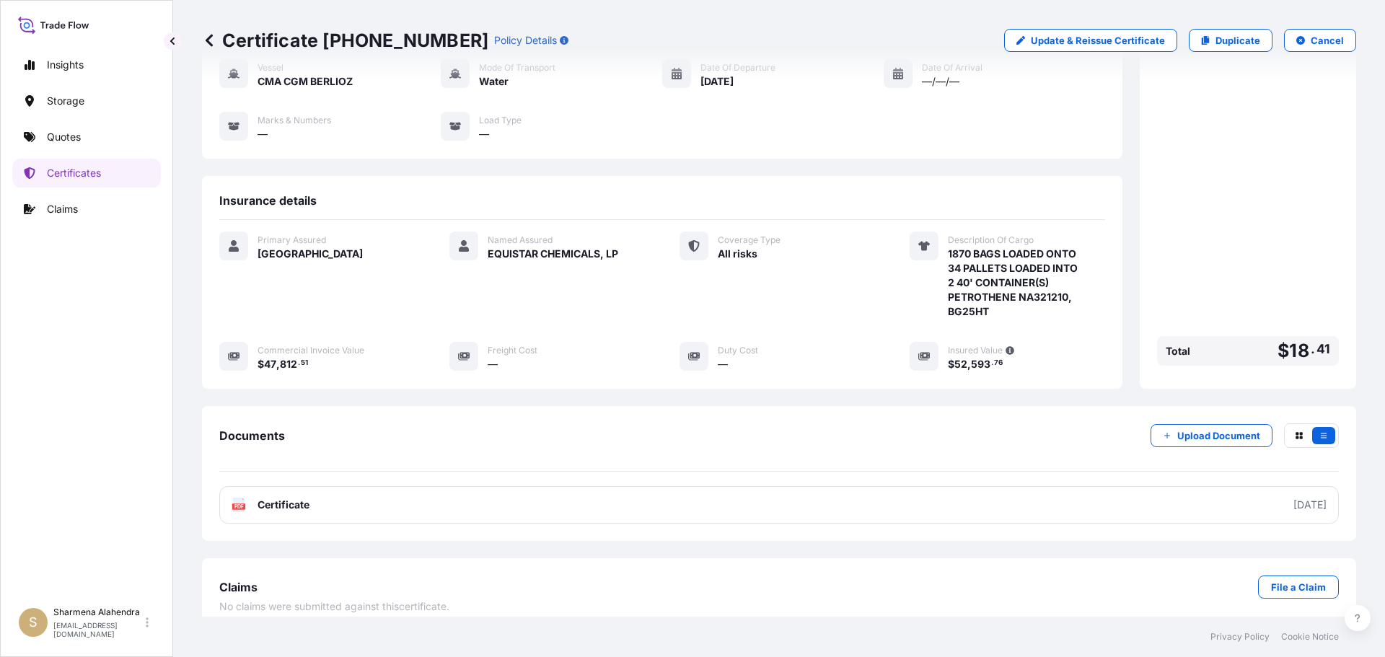
click at [770, 491] on link "PDF Certificate [DATE]" at bounding box center [779, 505] width 1120 height 38
